Goal: Task Accomplishment & Management: Use online tool/utility

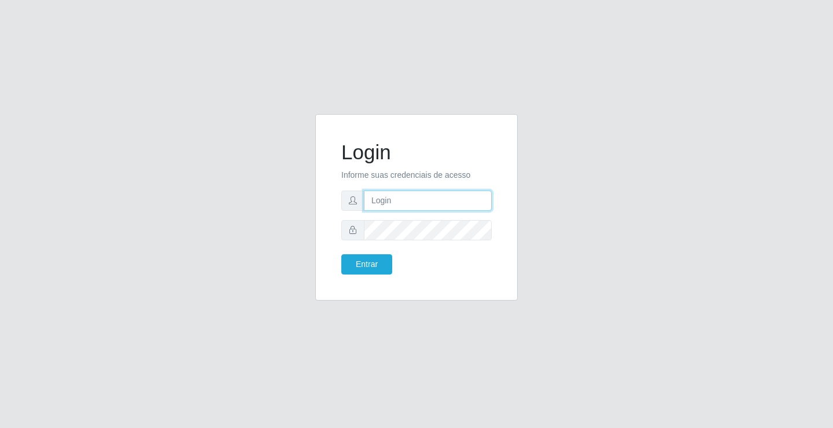
click at [399, 205] on input "text" at bounding box center [428, 200] width 128 height 20
type input "paulo@ideal"
click at [380, 262] on button "Entrar" at bounding box center [366, 264] width 51 height 20
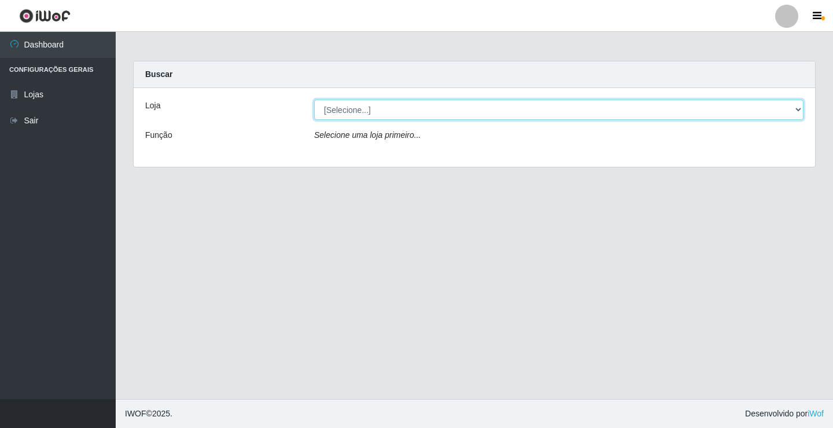
click at [392, 108] on select "[Selecione...] Ideal - Conceição" at bounding box center [559, 110] width 490 height 20
select select "231"
click at [314, 100] on select "[Selecione...] Ideal - Conceição" at bounding box center [559, 110] width 490 height 20
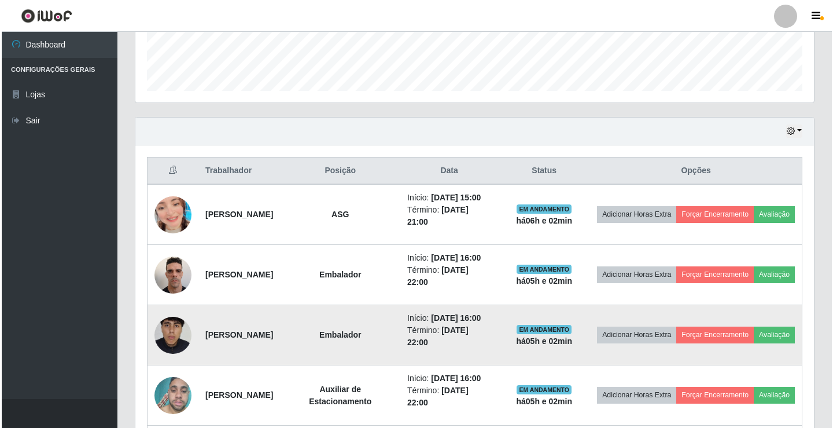
scroll to position [347, 0]
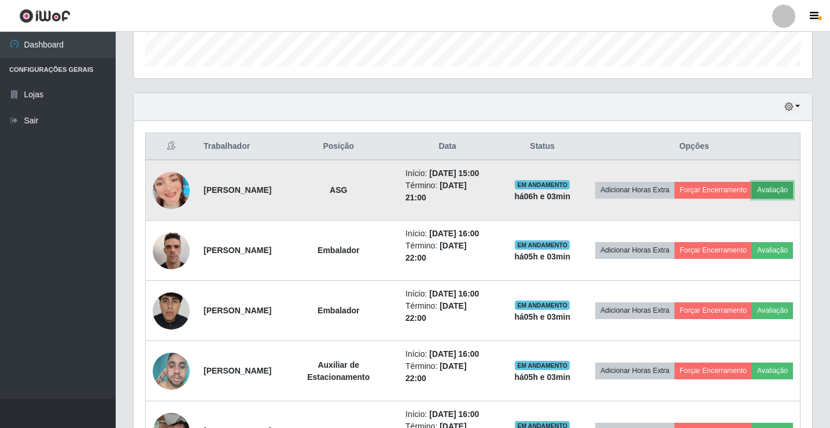
click at [752, 198] on button "Avaliação" at bounding box center [772, 190] width 41 height 16
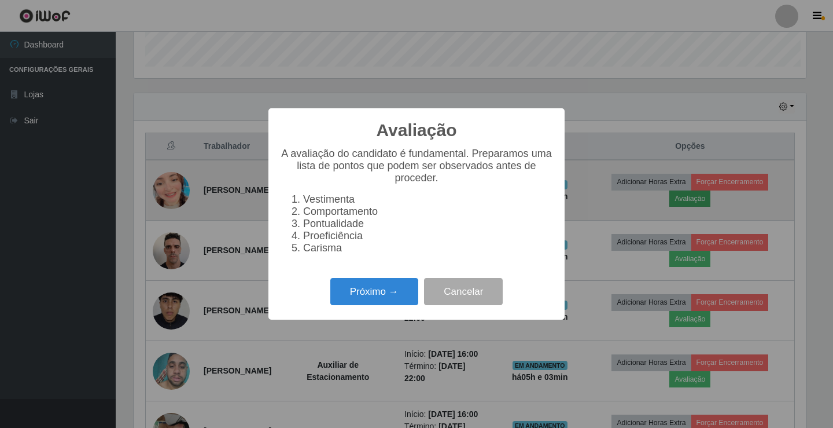
scroll to position [240, 673]
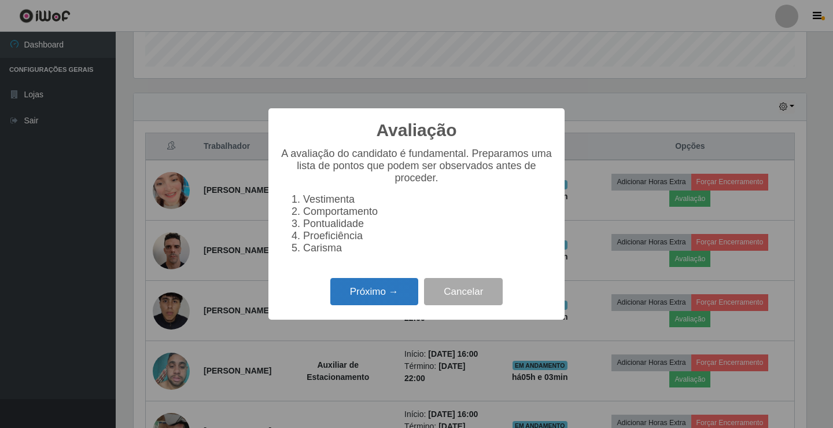
click at [381, 295] on button "Próximo →" at bounding box center [374, 291] width 88 height 27
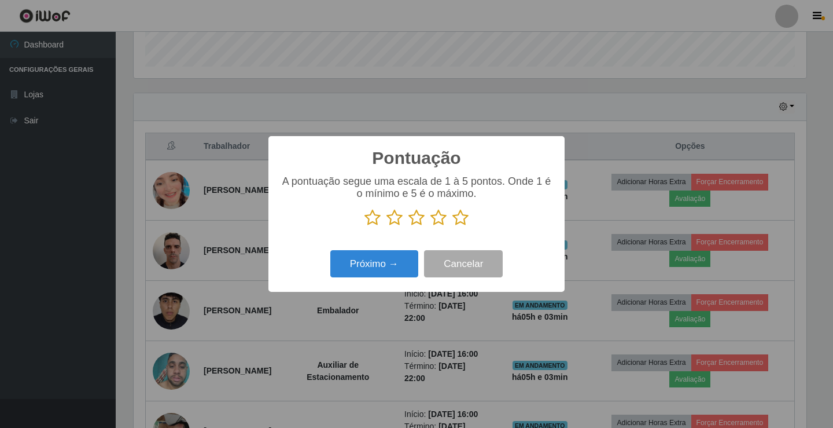
scroll to position [578470, 578037]
click at [441, 220] on icon at bounding box center [439, 217] width 16 height 17
click at [431, 226] on input "radio" at bounding box center [431, 226] width 0 height 0
click at [388, 260] on button "Próximo →" at bounding box center [374, 263] width 88 height 27
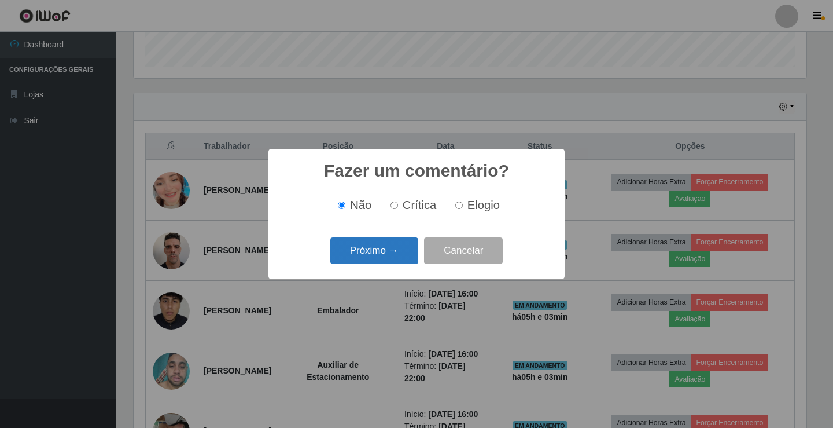
click at [388, 247] on button "Próximo →" at bounding box center [374, 250] width 88 height 27
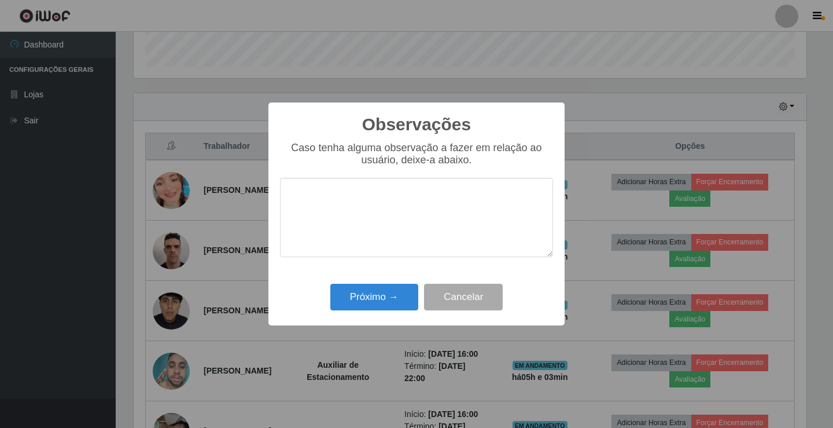
click at [388, 214] on textarea at bounding box center [416, 217] width 273 height 79
type textarea "BOM TRABALHO"
click at [376, 291] on button "Próximo →" at bounding box center [374, 297] width 88 height 27
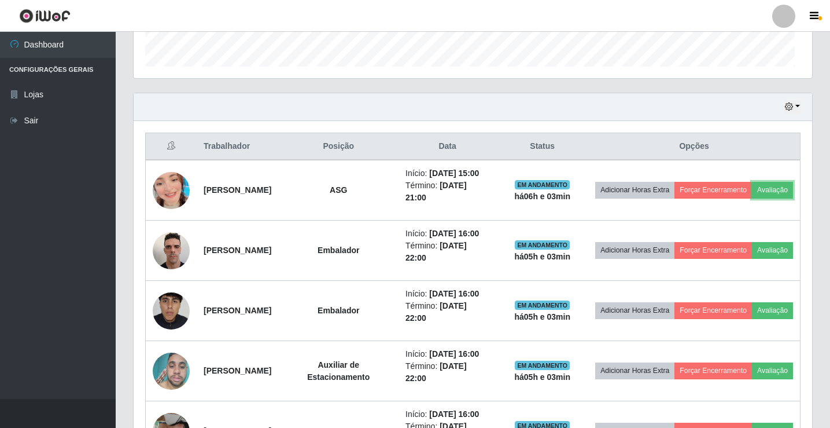
scroll to position [240, 679]
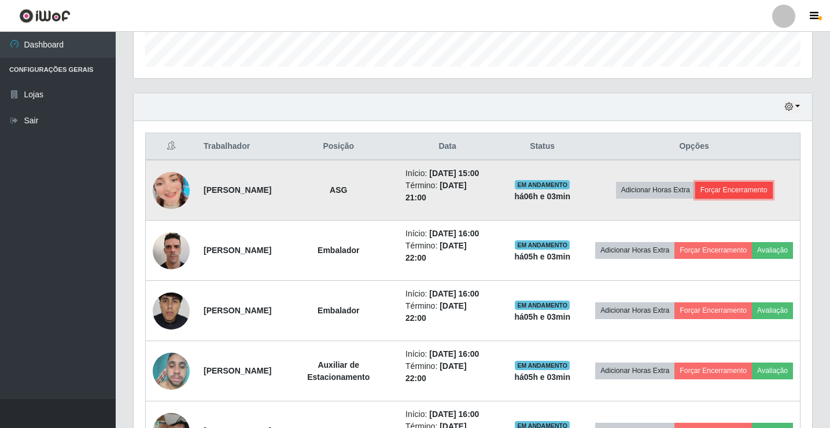
click at [744, 194] on button "Forçar Encerramento" at bounding box center [735, 190] width 78 height 16
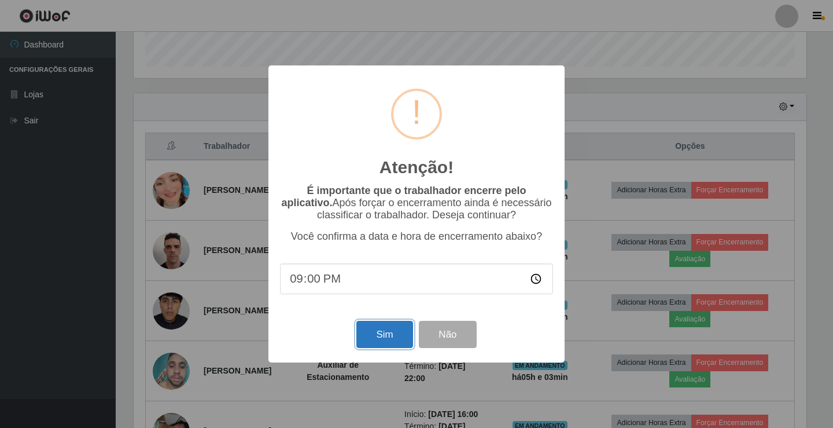
click at [394, 337] on button "Sim" at bounding box center [384, 334] width 56 height 27
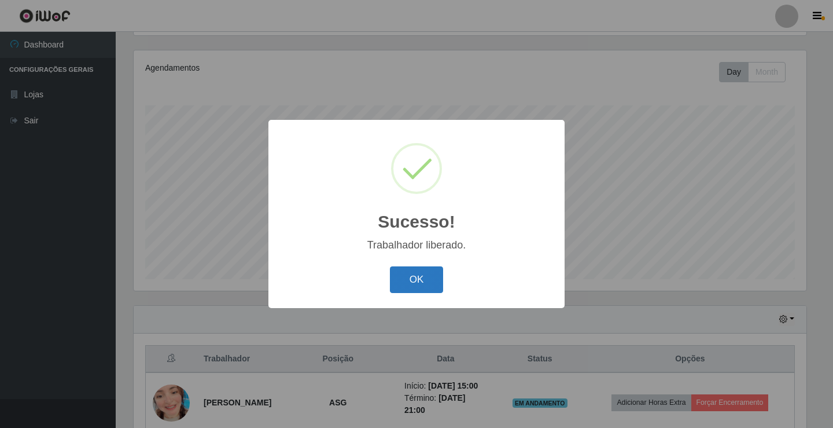
click at [410, 274] on button "OK" at bounding box center [417, 279] width 54 height 27
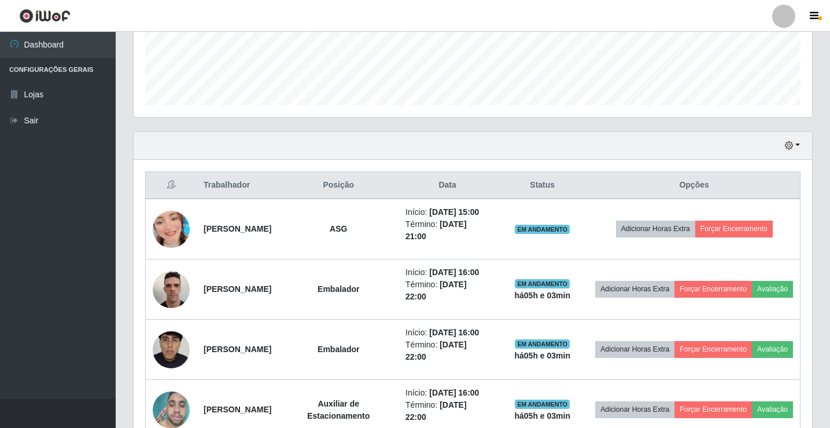
scroll to position [366, 0]
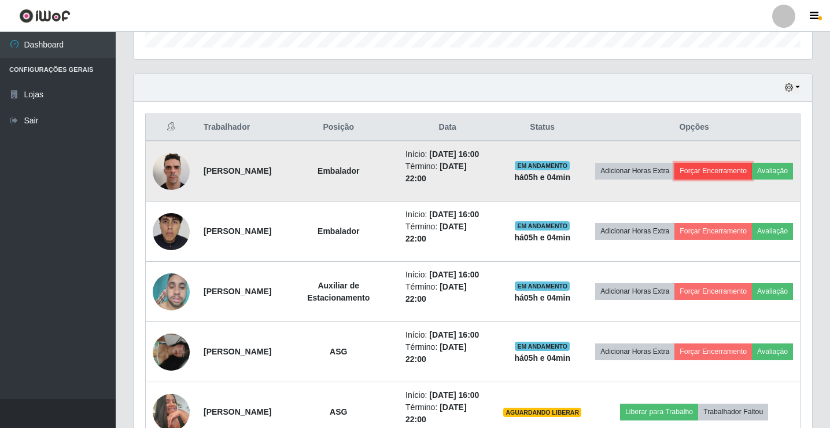
click at [738, 177] on button "Forçar Encerramento" at bounding box center [714, 171] width 78 height 16
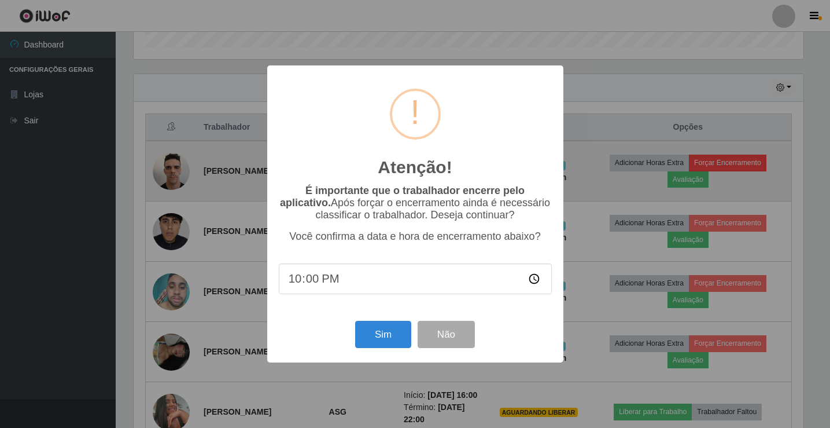
scroll to position [240, 673]
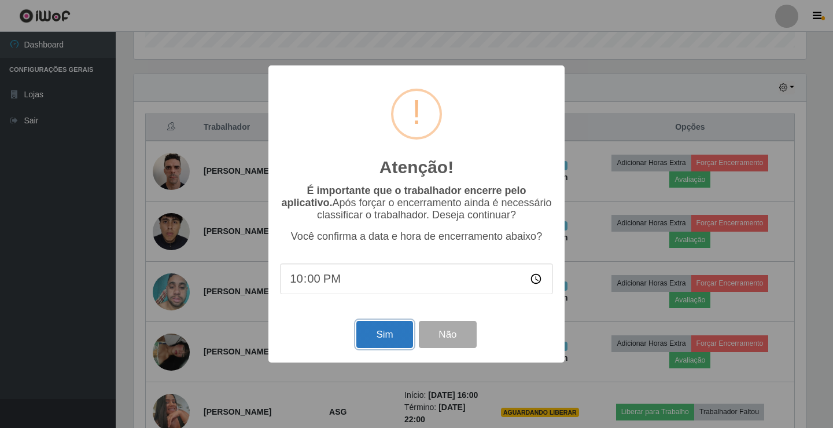
click at [393, 332] on button "Sim" at bounding box center [384, 334] width 56 height 27
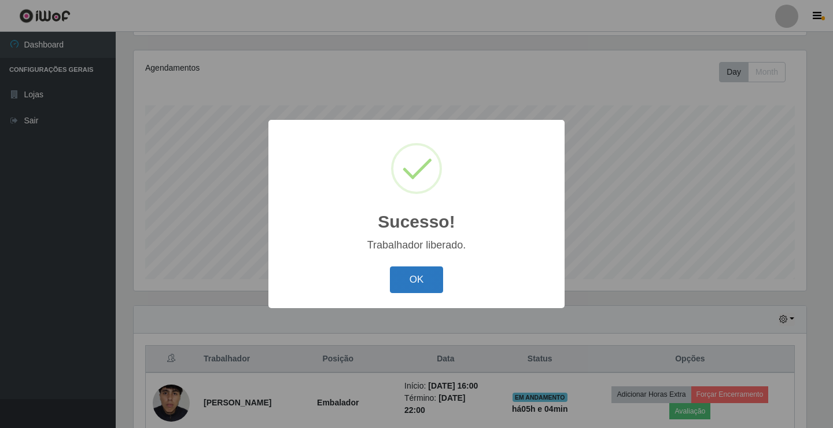
click at [432, 268] on button "OK" at bounding box center [417, 279] width 54 height 27
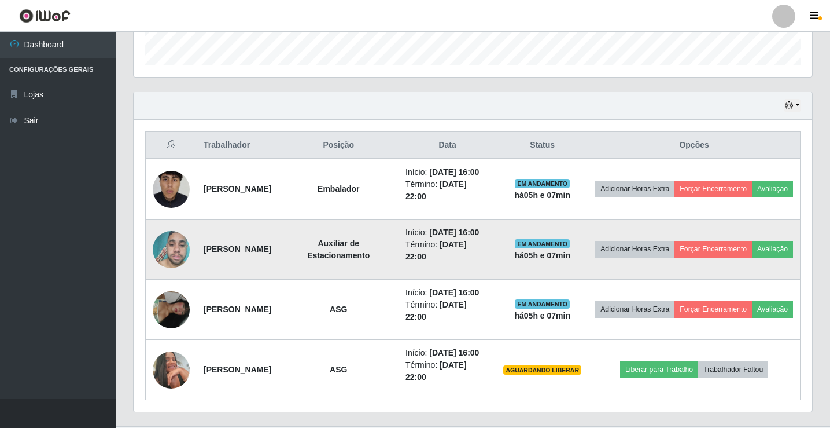
scroll to position [424, 0]
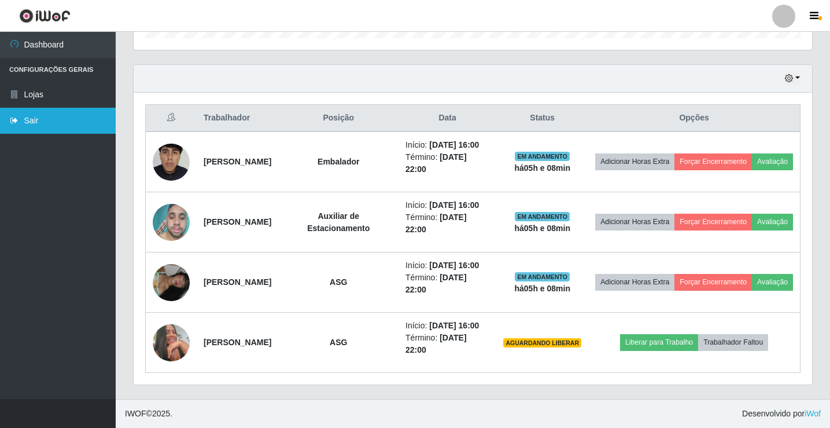
click at [34, 120] on link "Sair" at bounding box center [58, 121] width 116 height 26
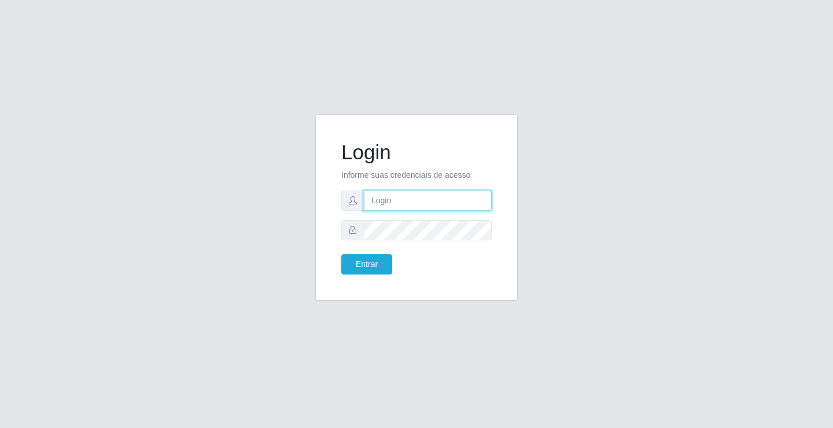
click at [389, 202] on input "text" at bounding box center [428, 200] width 128 height 20
type input "paulo@ideal"
click at [380, 263] on button "Entrar" at bounding box center [366, 264] width 51 height 20
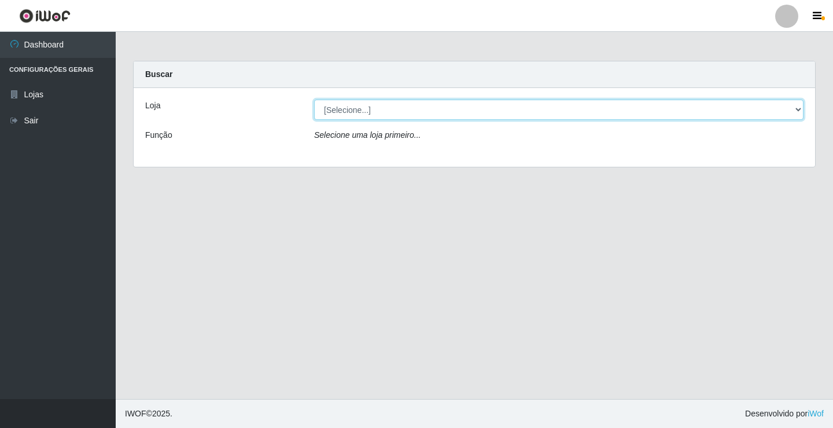
click at [384, 103] on select "[Selecione...] Ideal - Conceição" at bounding box center [559, 110] width 490 height 20
select select "231"
click at [314, 100] on select "[Selecione...] Ideal - Conceição" at bounding box center [559, 110] width 490 height 20
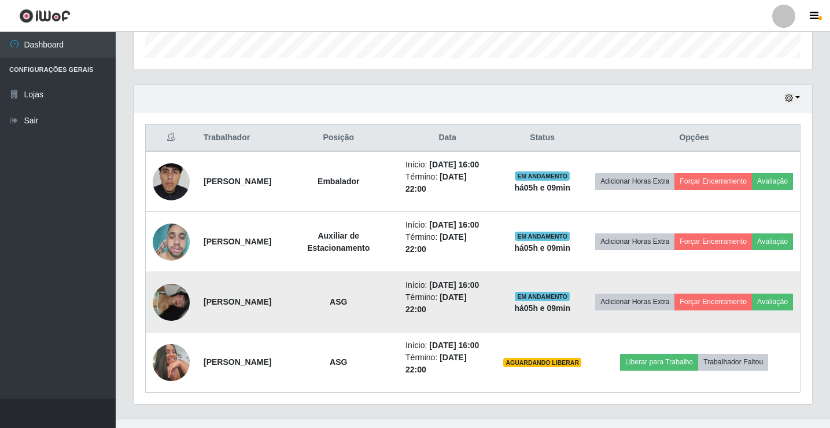
scroll to position [193, 0]
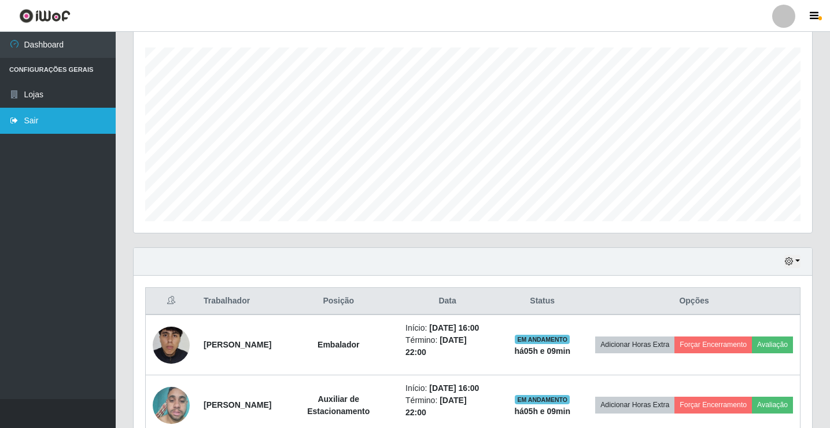
click at [54, 119] on link "Sair" at bounding box center [58, 121] width 116 height 26
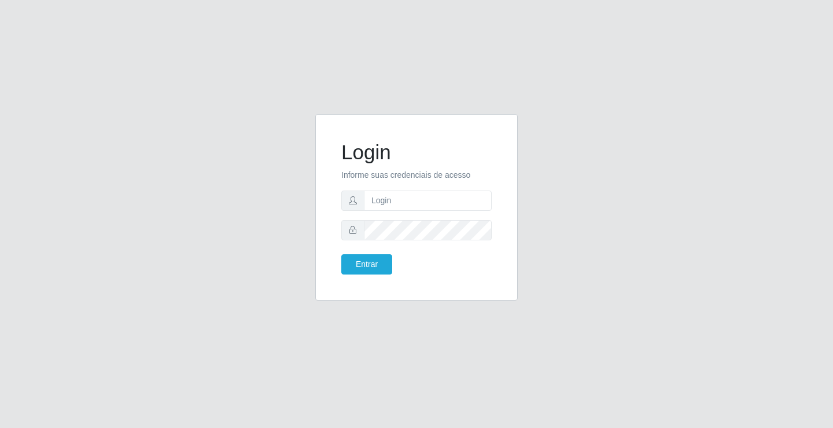
click at [469, 63] on div "Login Informe suas credenciais de acesso Entrar" at bounding box center [416, 214] width 833 height 428
